Goal: Task Accomplishment & Management: Manage account settings

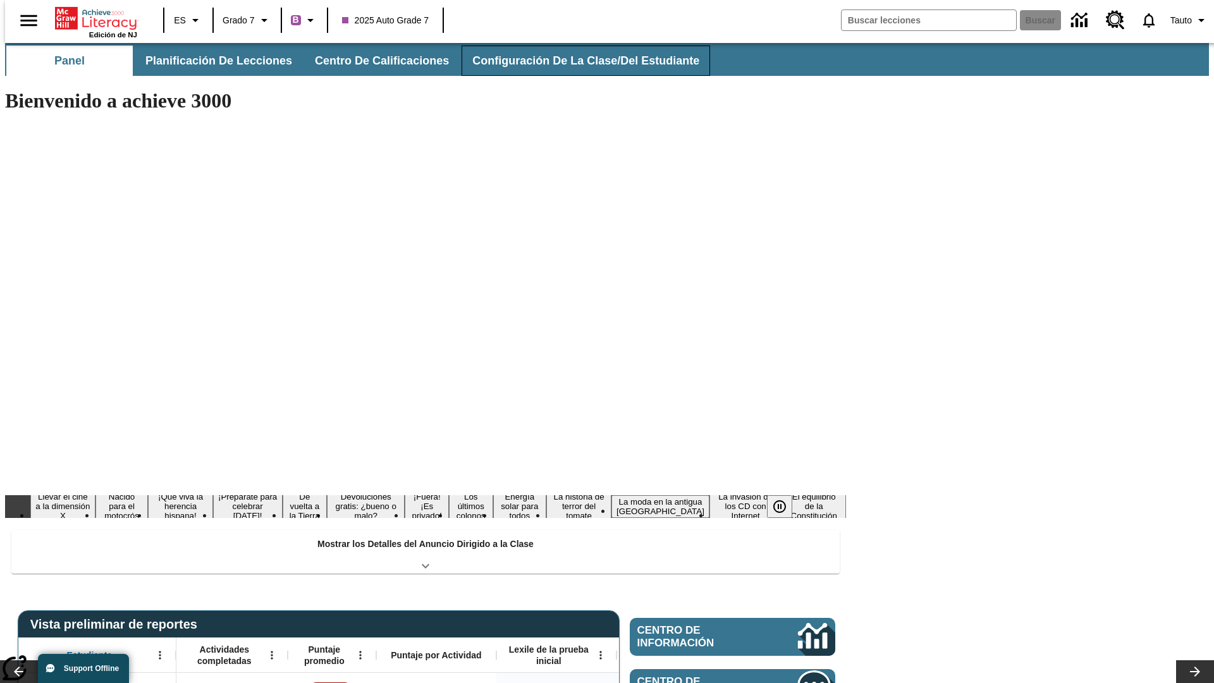
click at [572, 61] on button "Configuración de la clase/del estudiante" at bounding box center [586, 61] width 249 height 30
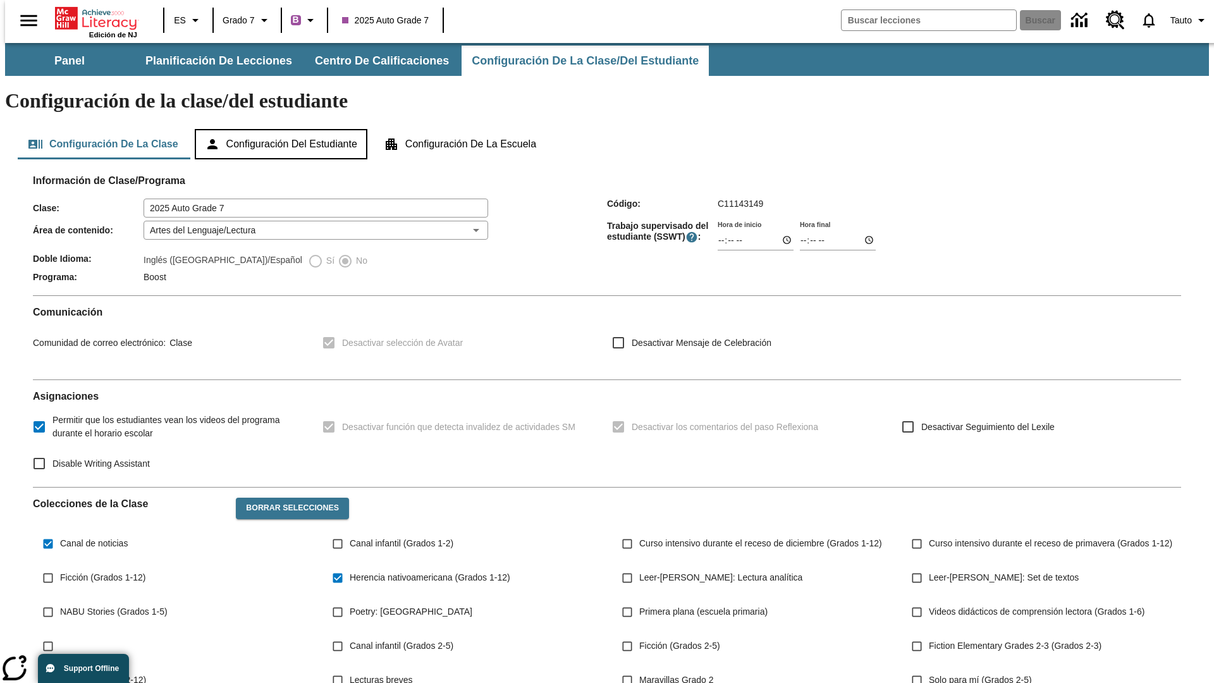
click at [282, 129] on button "Configuración del estudiante" at bounding box center [281, 144] width 173 height 30
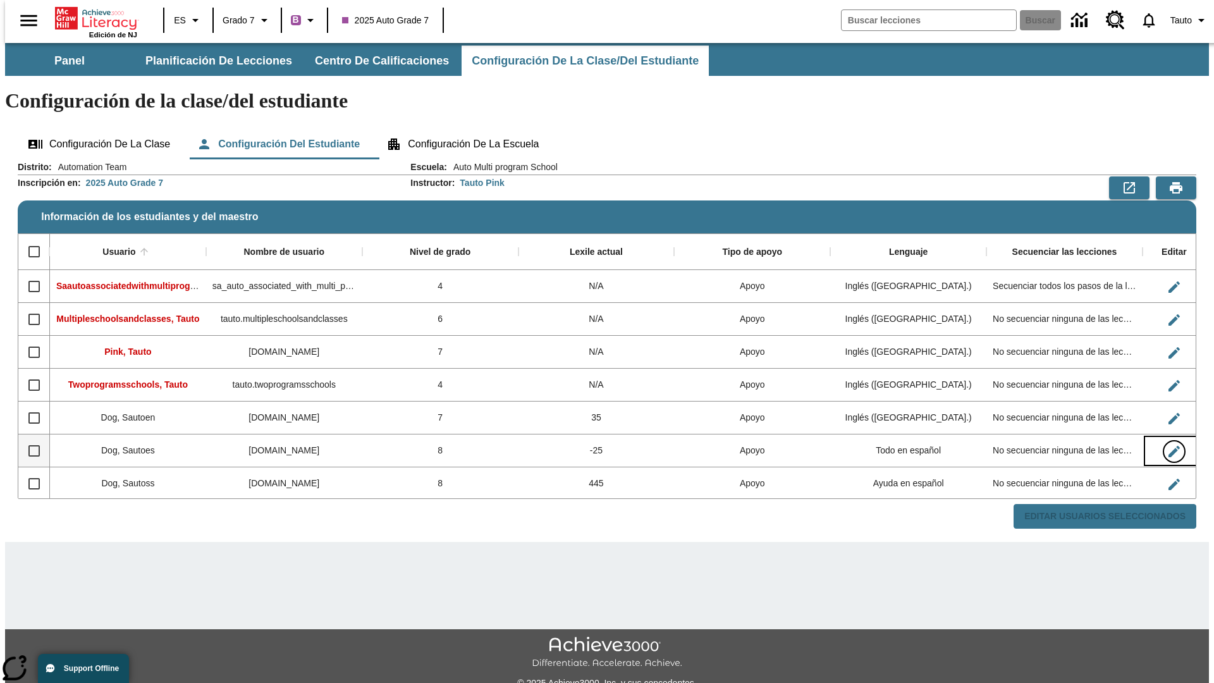
click at [1169, 446] on icon "Editar Usuario" at bounding box center [1174, 451] width 11 height 11
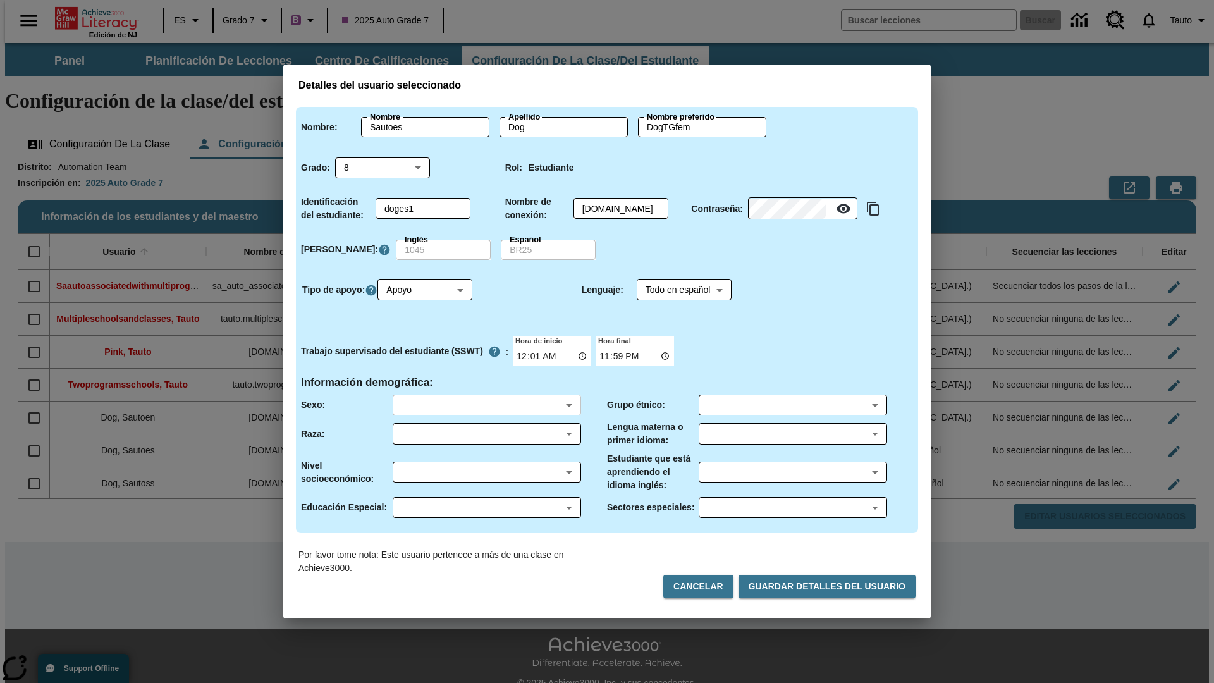
click at [486, 405] on body "Saltar al contenido principal Edición de NJ ES Grado 7 B 2025 Auto Grade 7 Busc…" at bounding box center [607, 377] width 1204 height 668
click at [486, 434] on body "Saltar al contenido principal Edición de NJ ES Grado 7 B 2025 Auto Grade 7 Busc…" at bounding box center [607, 377] width 1204 height 668
click at [486, 472] on body "Saltar al contenido principal Edición de NJ ES Grado 7 B 2025 Auto Grade 7 Busc…" at bounding box center [607, 377] width 1204 height 668
click at [486, 507] on body "Saltar al contenido principal Edición de NJ ES Grado 7 B 2025 Auto Grade 7 Busc…" at bounding box center [607, 377] width 1204 height 668
click at [792, 405] on body "Saltar al contenido principal Edición de NJ ES Grado 7 B 2025 Auto Grade 7 Busc…" at bounding box center [607, 377] width 1204 height 668
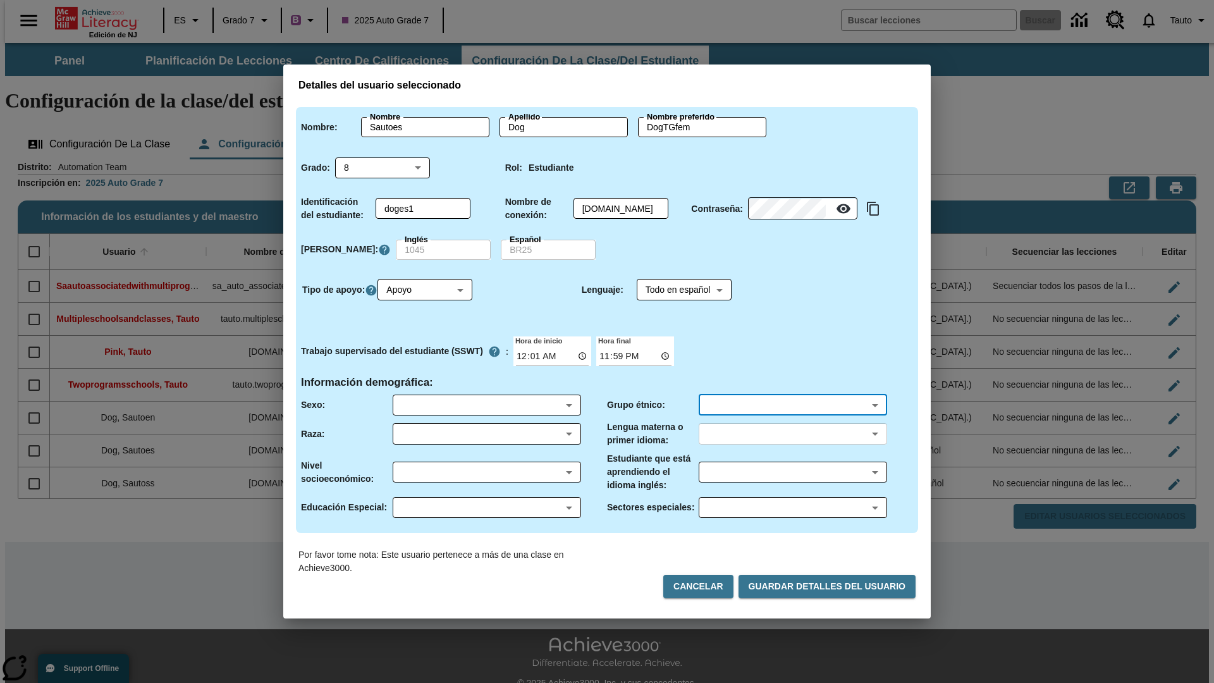
click at [792, 434] on body "Saltar al contenido principal Edición de NJ ES Grado 7 B 2025 Auto Grade 7 Busc…" at bounding box center [607, 377] width 1204 height 668
